Goal: Task Accomplishment & Management: Manage account settings

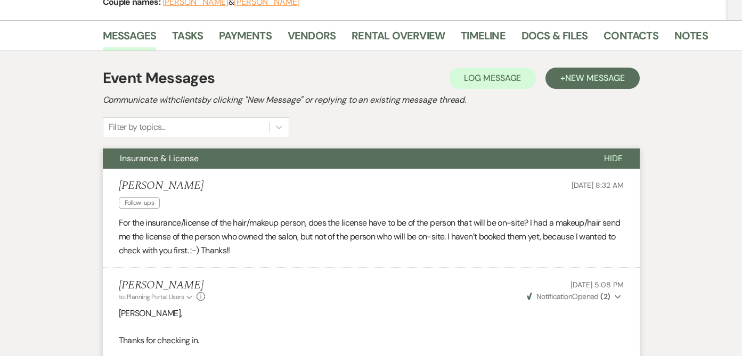
click at [146, 124] on div "Filter by topics..." at bounding box center [137, 127] width 57 height 13
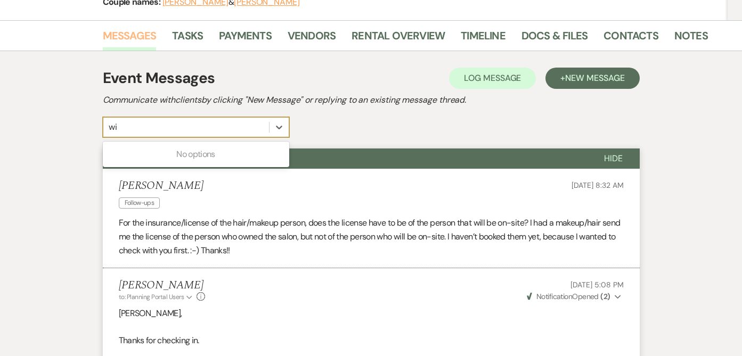
type input "w"
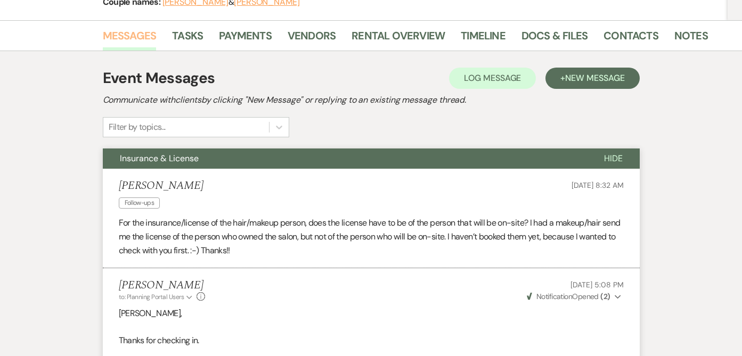
click at [130, 32] on link "Messages" at bounding box center [130, 38] width 54 height 23
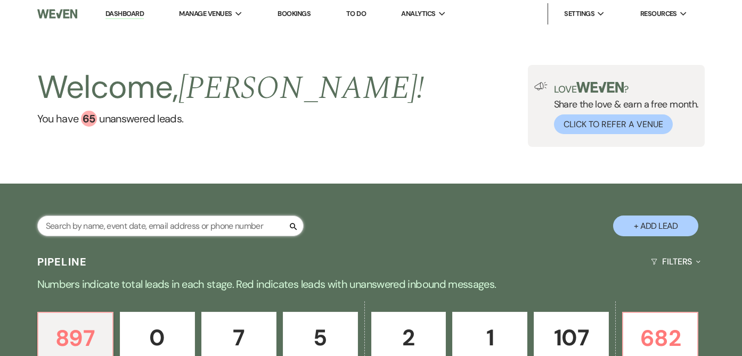
click at [181, 224] on input "text" at bounding box center [170, 226] width 266 height 21
type input "[PERSON_NAME]"
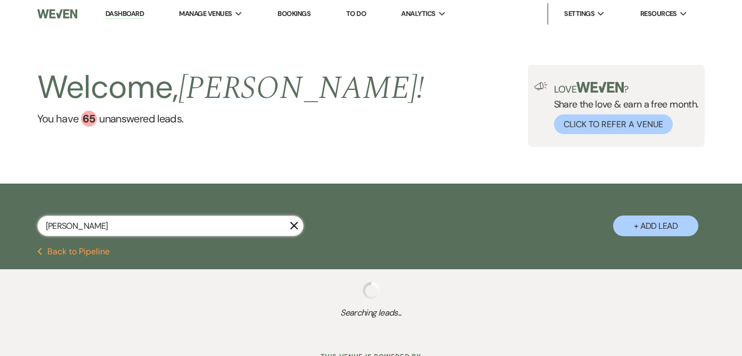
select select "2"
select select "8"
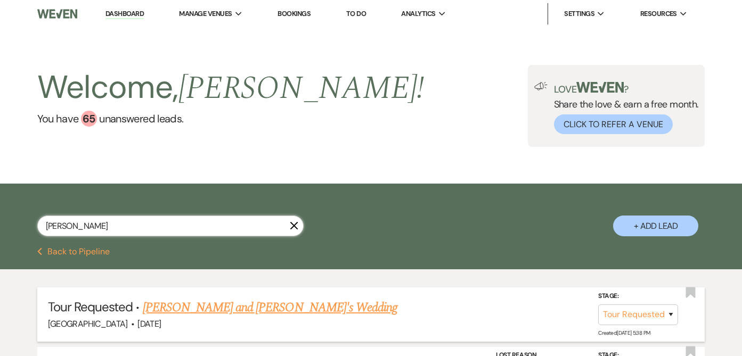
type input "[PERSON_NAME]"
click at [236, 309] on link "Amanda and Cody's Wedding" at bounding box center [270, 307] width 255 height 19
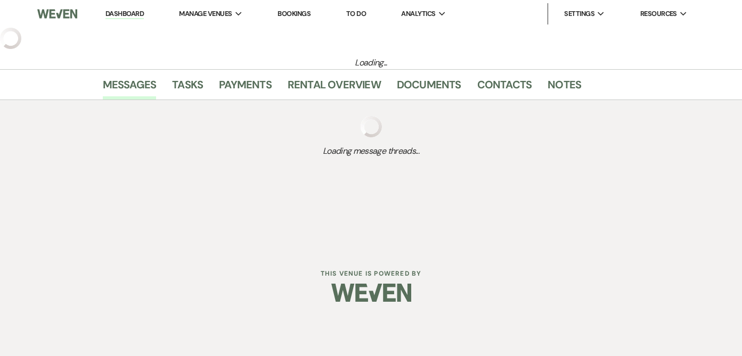
select select "2"
select select "5"
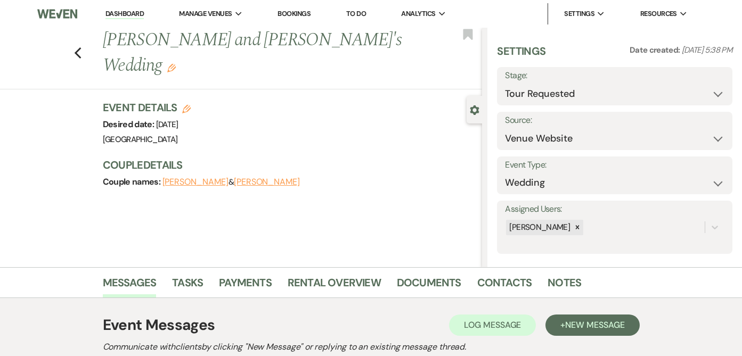
click at [125, 12] on link "Dashboard" at bounding box center [124, 14] width 38 height 10
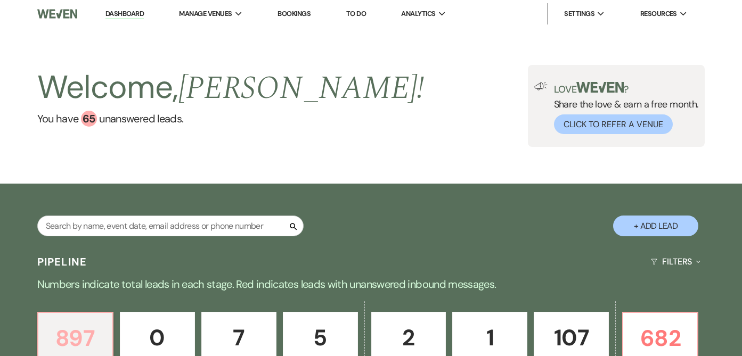
click at [86, 333] on p "897" at bounding box center [75, 339] width 61 height 36
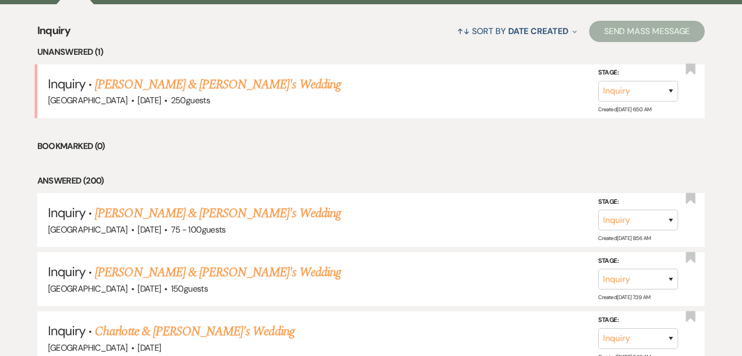
scroll to position [366, 0]
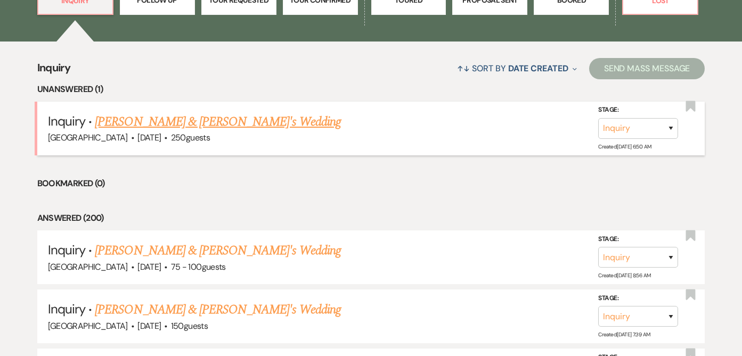
click at [223, 126] on link "Kate Waxman & Fiance's Wedding" at bounding box center [218, 121] width 246 height 19
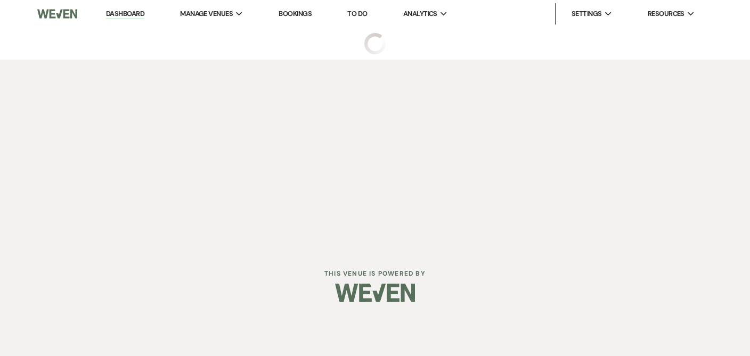
select select "5"
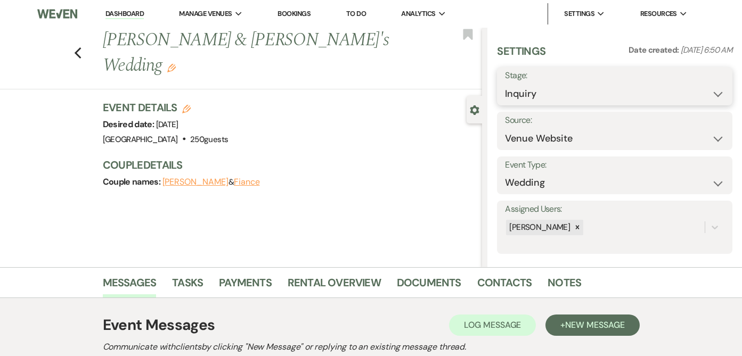
click at [710, 96] on select "Inquiry Follow Up Tour Requested Tour Confirmed Toured Proposal Sent Booked Lost" at bounding box center [614, 94] width 219 height 21
select select "8"
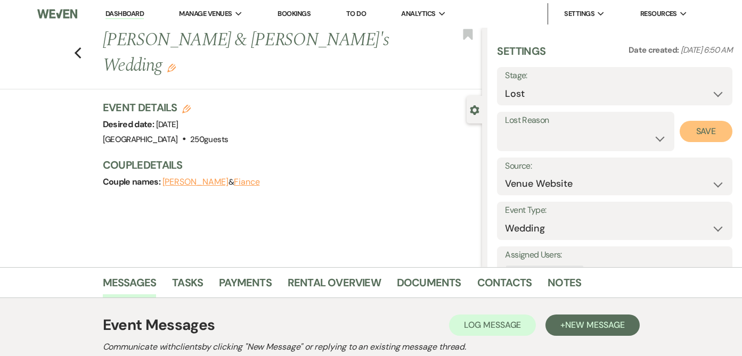
click at [688, 132] on button "Save" at bounding box center [706, 131] width 53 height 21
click at [81, 47] on use "button" at bounding box center [77, 53] width 7 height 12
select select "8"
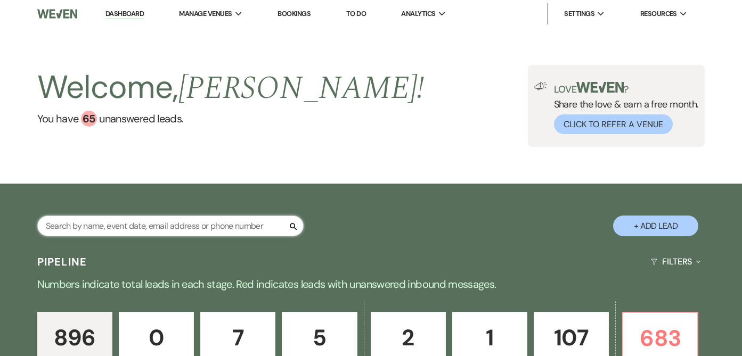
click at [150, 227] on input "text" at bounding box center [170, 226] width 266 height 21
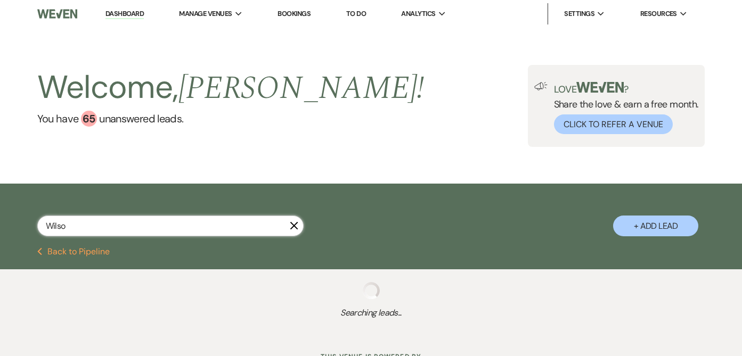
type input "Wilson"
select select "8"
select select "6"
select select "2"
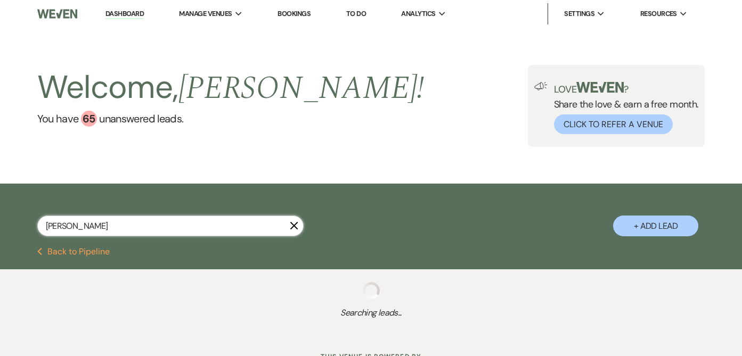
select select "8"
select select "4"
select select "2"
select select "5"
select select "8"
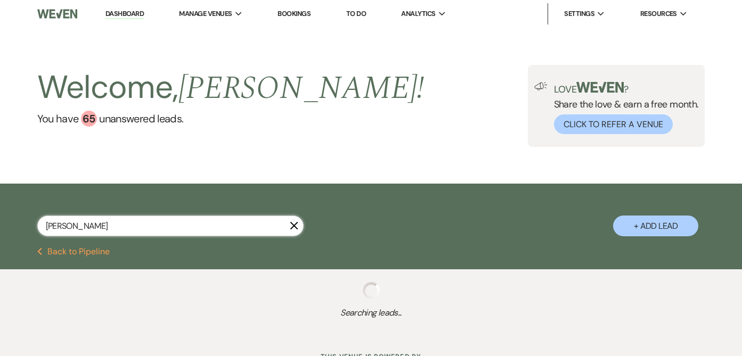
select select "8"
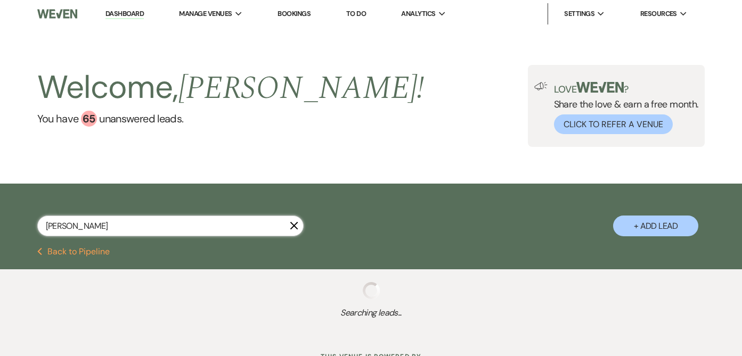
select select "8"
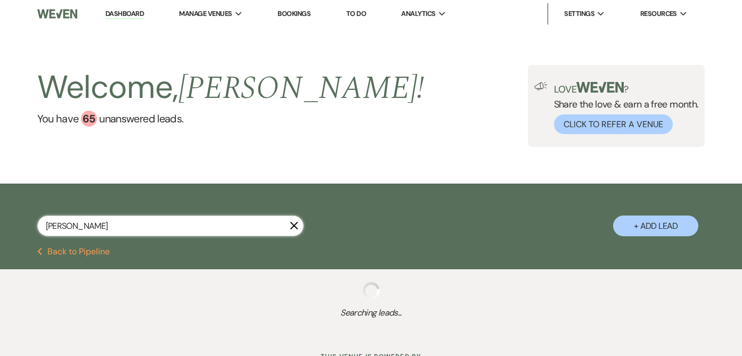
select select "8"
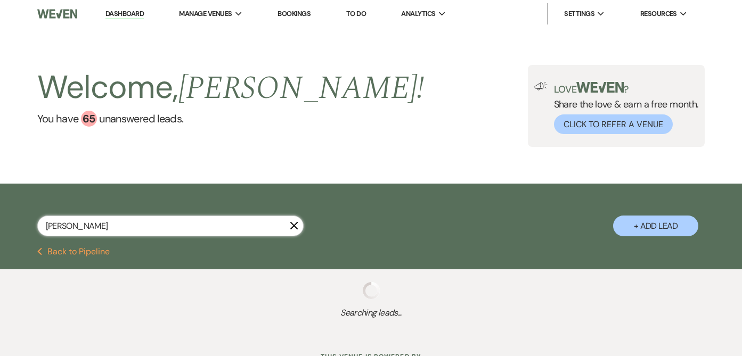
select select "8"
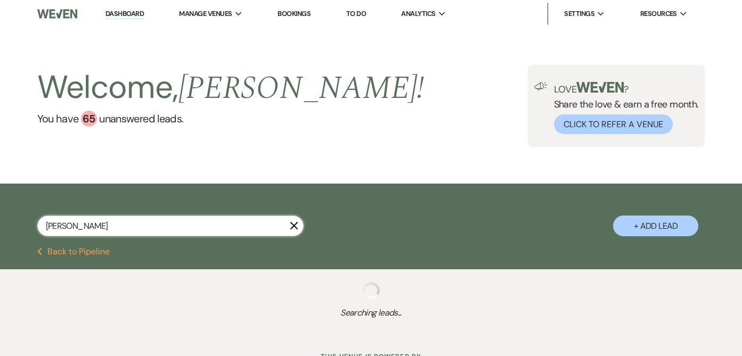
select select "8"
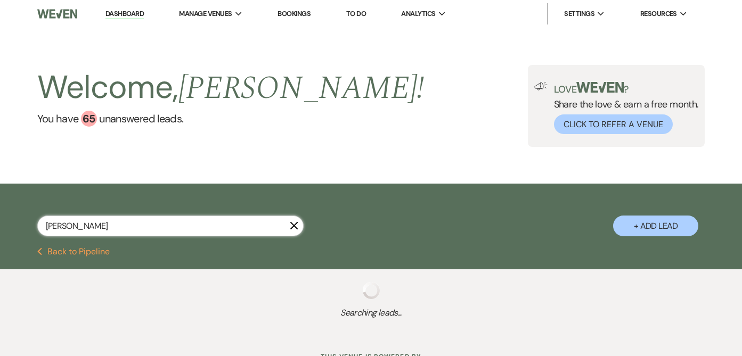
select select "8"
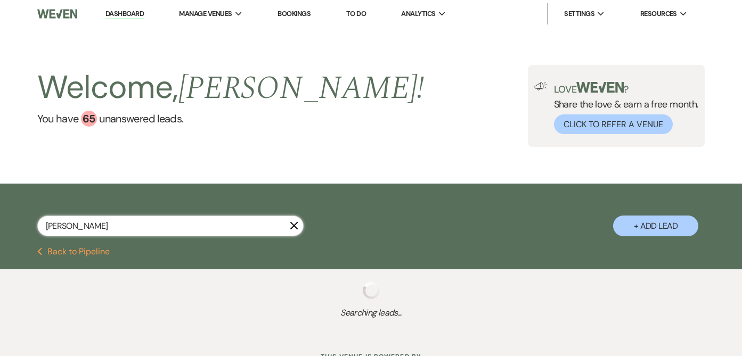
select select "8"
select select "6"
select select "8"
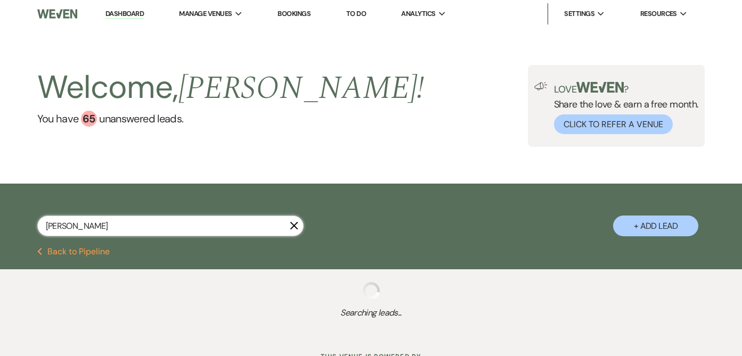
select select "8"
select select "10"
select select "8"
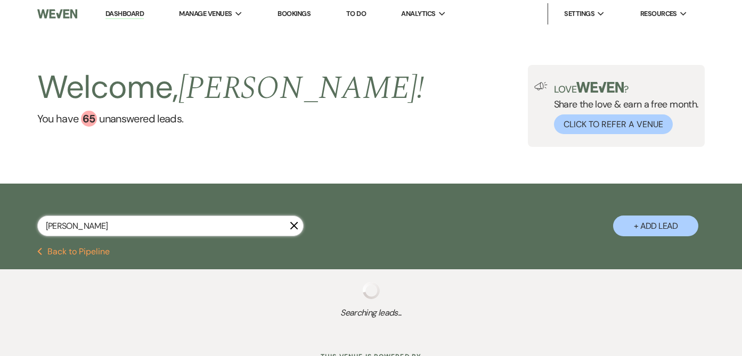
select select "8"
select select "10"
select select "8"
select select "10"
select select "8"
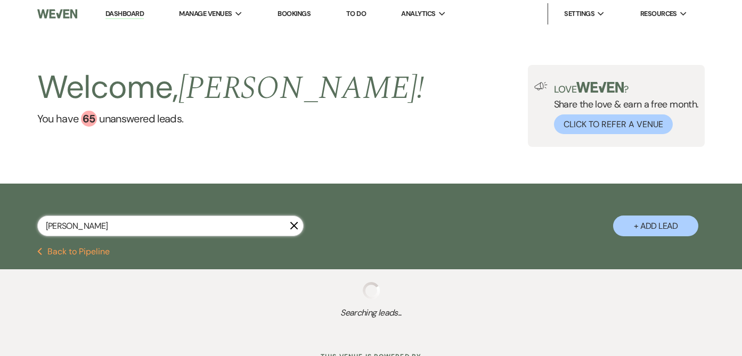
select select "8"
select select "10"
select select "8"
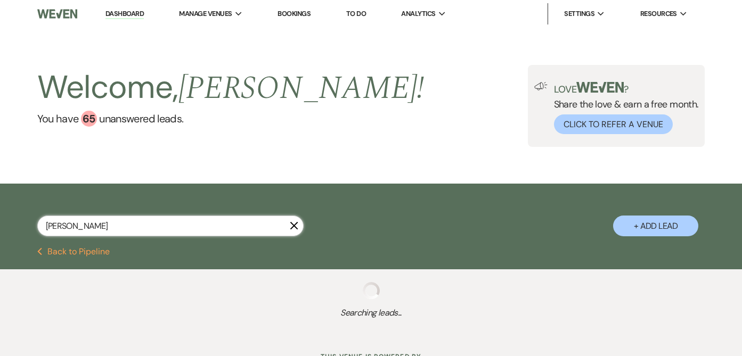
select select "10"
select select "8"
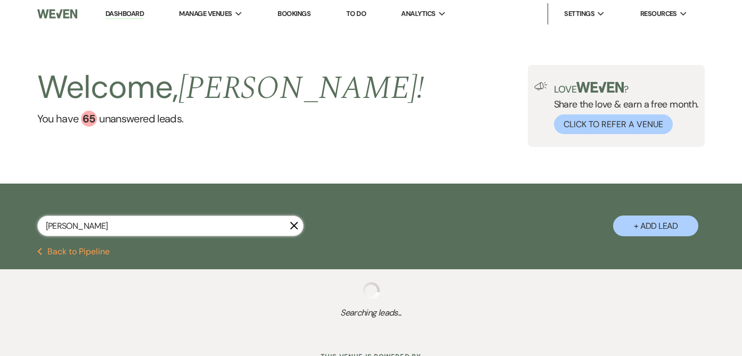
select select "10"
select select "8"
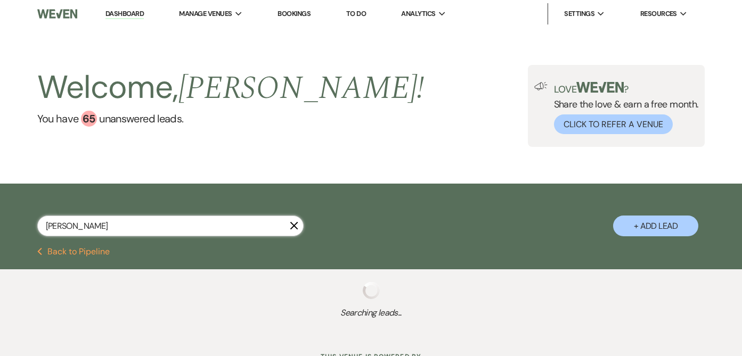
select select "8"
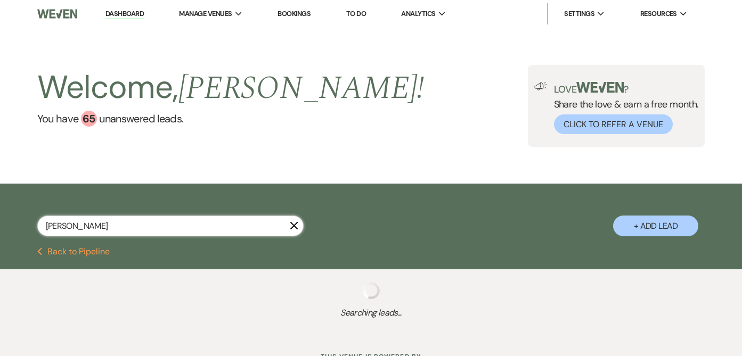
select select "8"
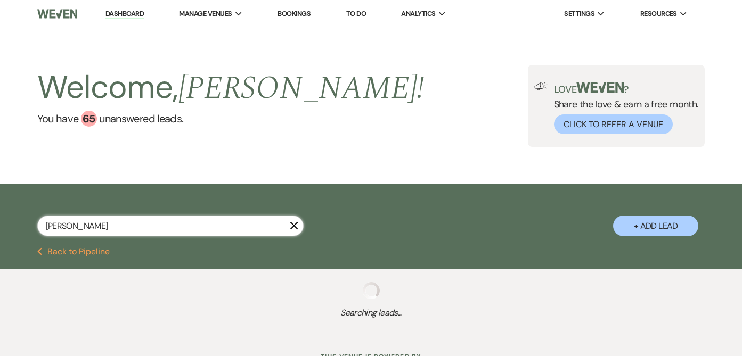
select select "8"
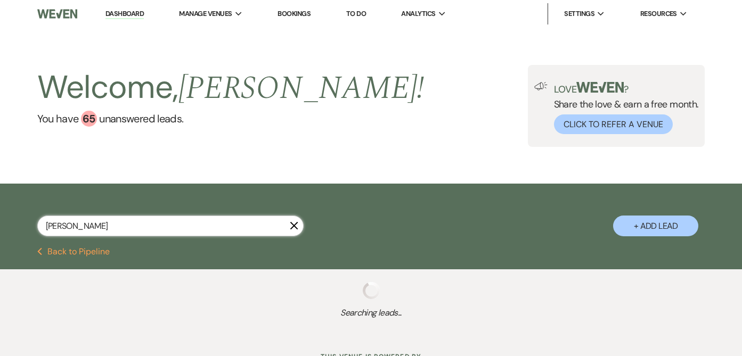
select select "8"
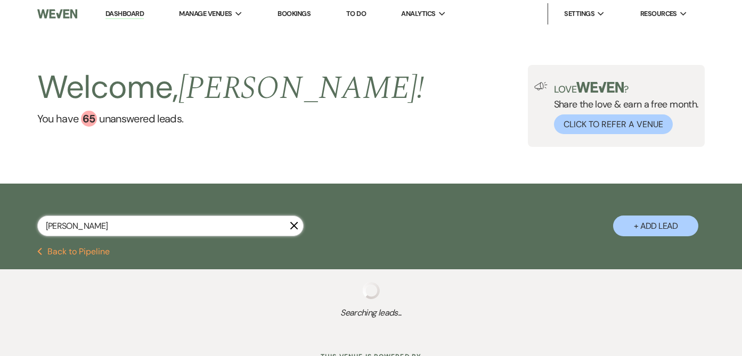
select select "8"
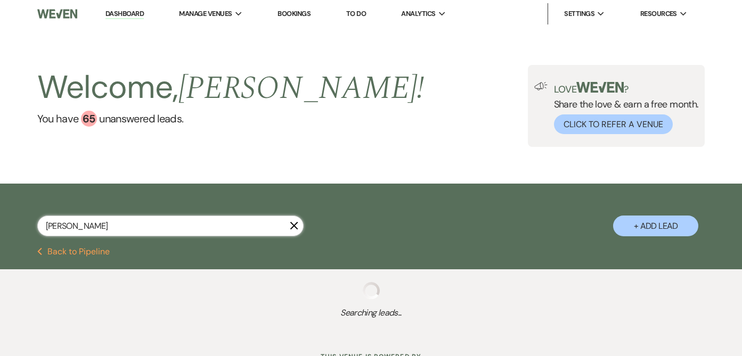
select select "8"
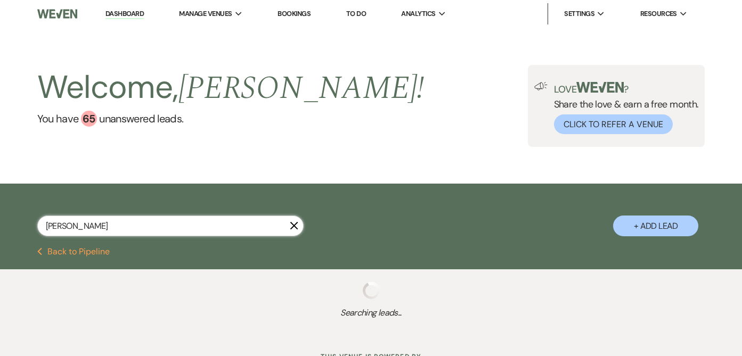
select select "8"
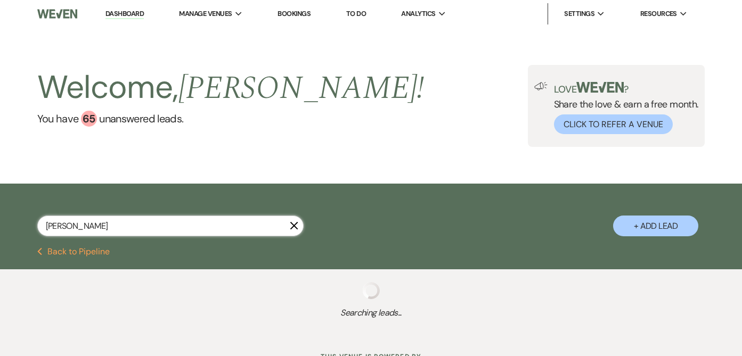
select select "8"
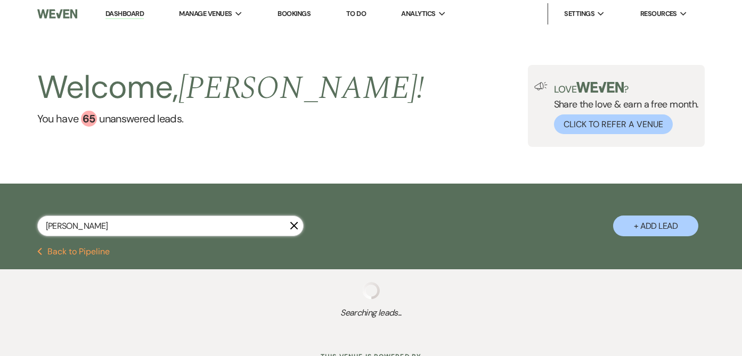
select select "8"
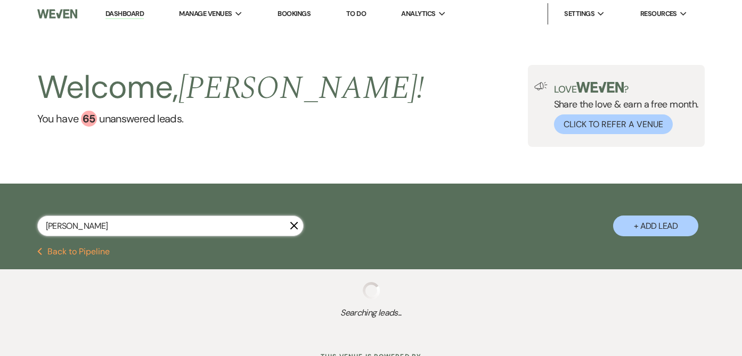
select select "8"
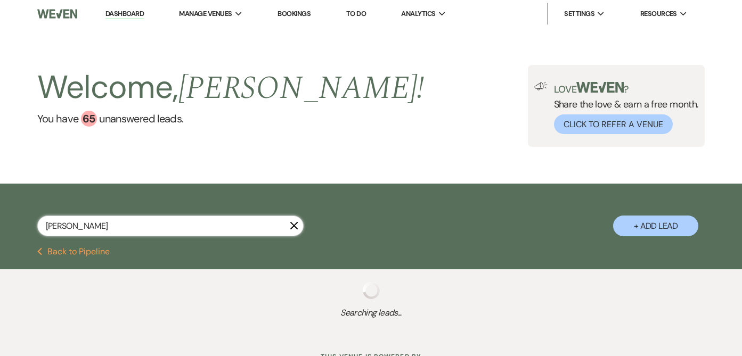
select select "8"
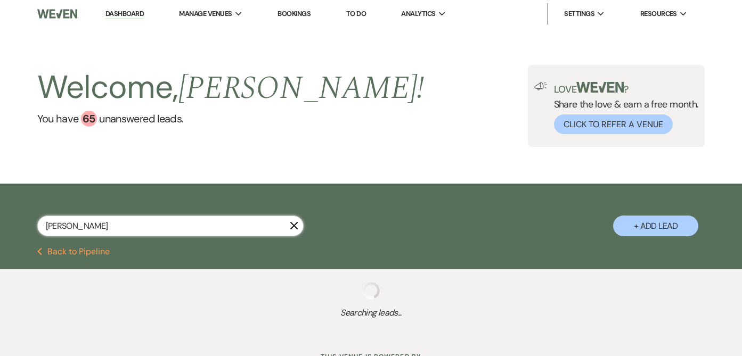
select select "8"
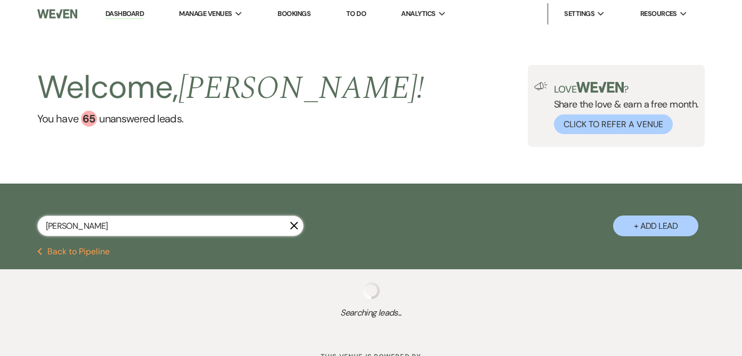
select select "8"
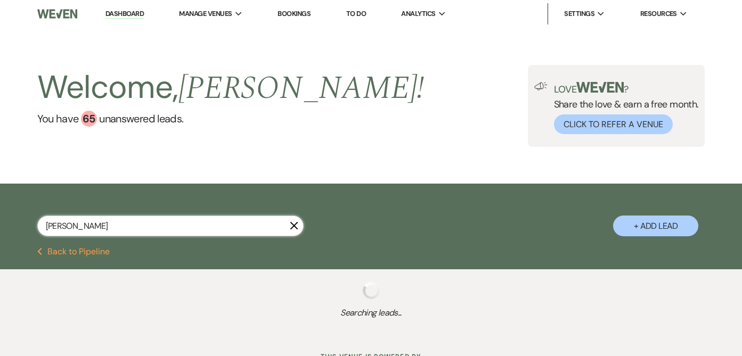
select select "2"
select select "8"
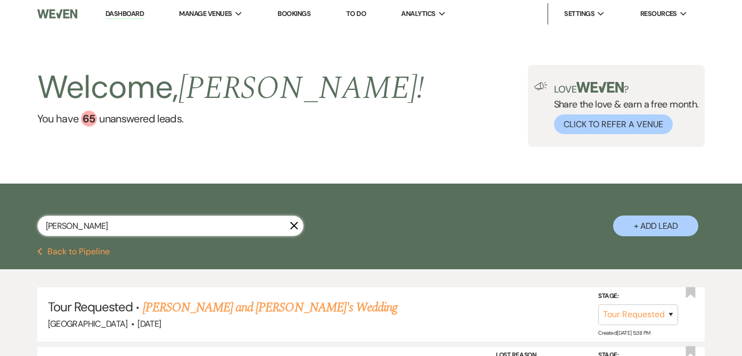
type input "Wilson"
click at [306, 13] on link "Bookings" at bounding box center [293, 13] width 33 height 9
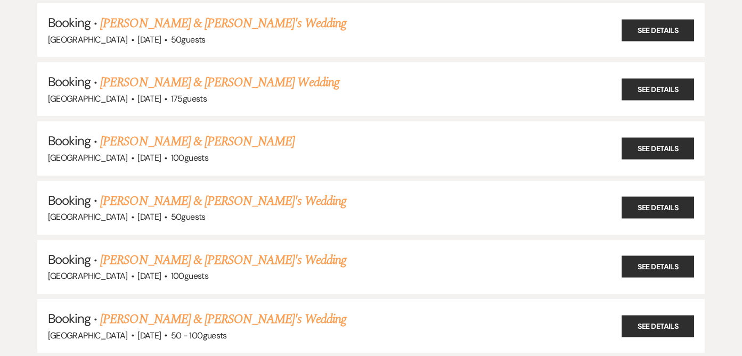
scroll to position [248, 0]
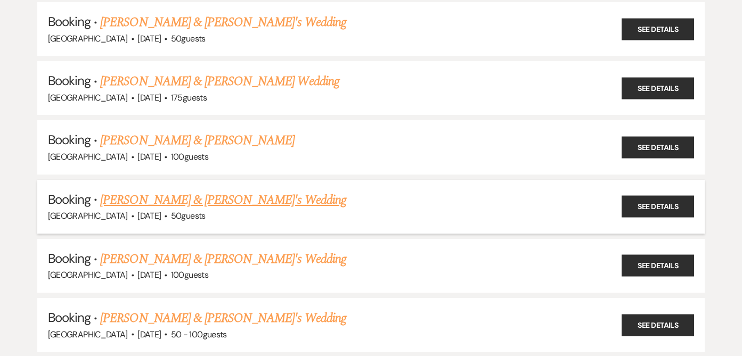
click at [204, 200] on link "[PERSON_NAME] & [PERSON_NAME]'s Wedding" at bounding box center [223, 200] width 246 height 19
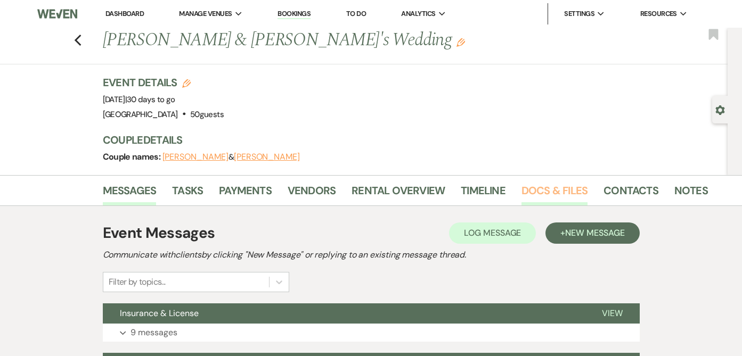
click at [540, 188] on link "Docs & Files" at bounding box center [554, 193] width 66 height 23
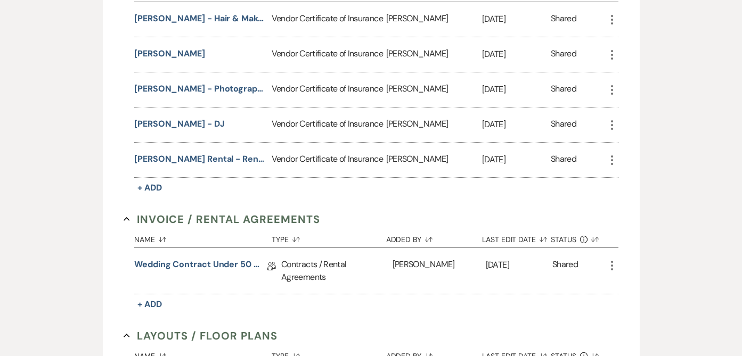
scroll to position [338, 0]
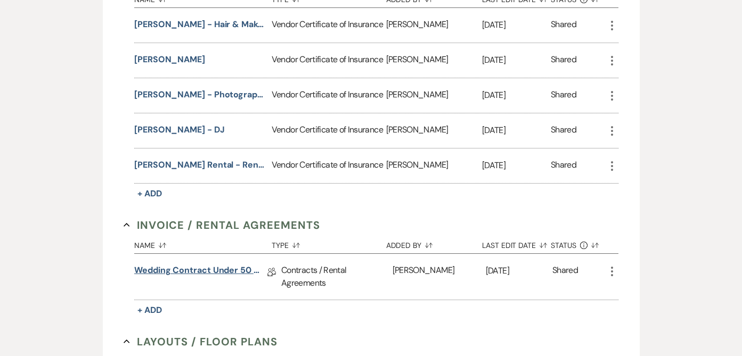
click at [235, 267] on link "Wedding Contract Under 50 With Rentals Included" at bounding box center [200, 272] width 133 height 17
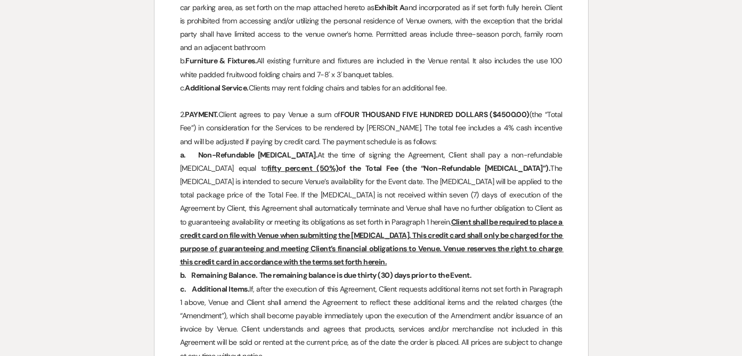
scroll to position [702, 0]
